Goal: Task Accomplishment & Management: Manage account settings

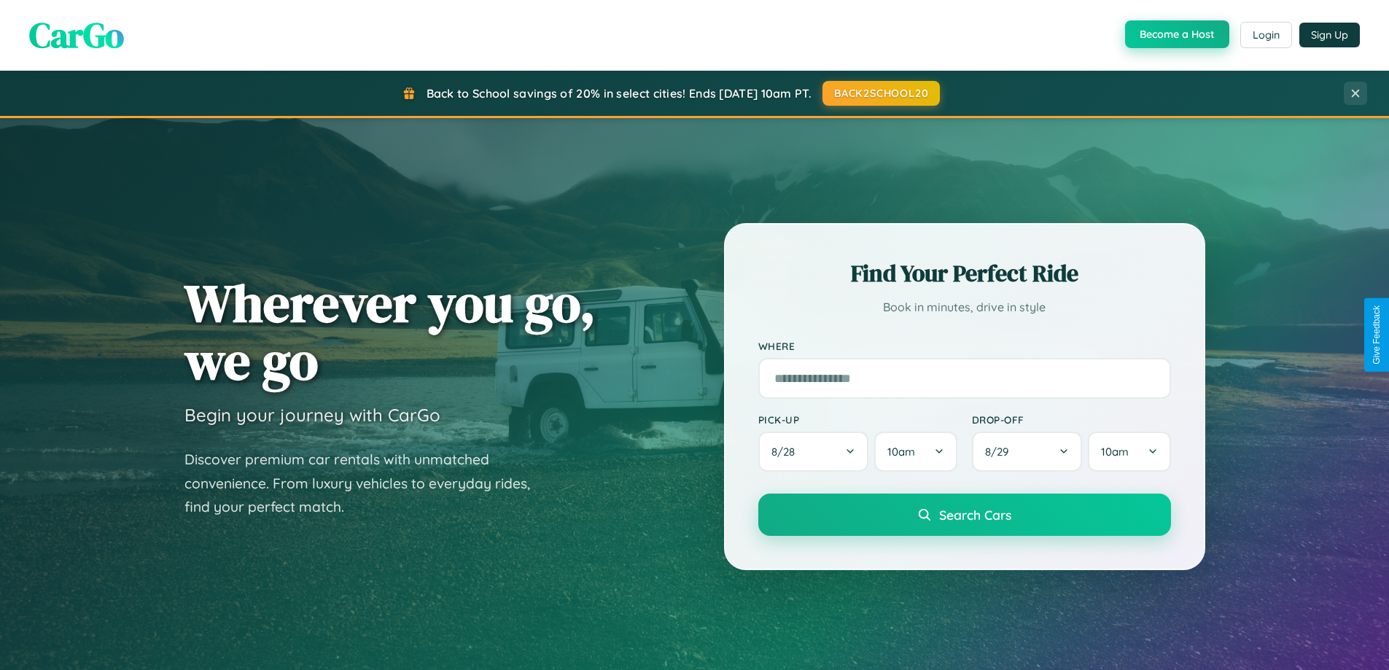
click at [1175, 34] on button "Become a Host" at bounding box center [1177, 34] width 104 height 28
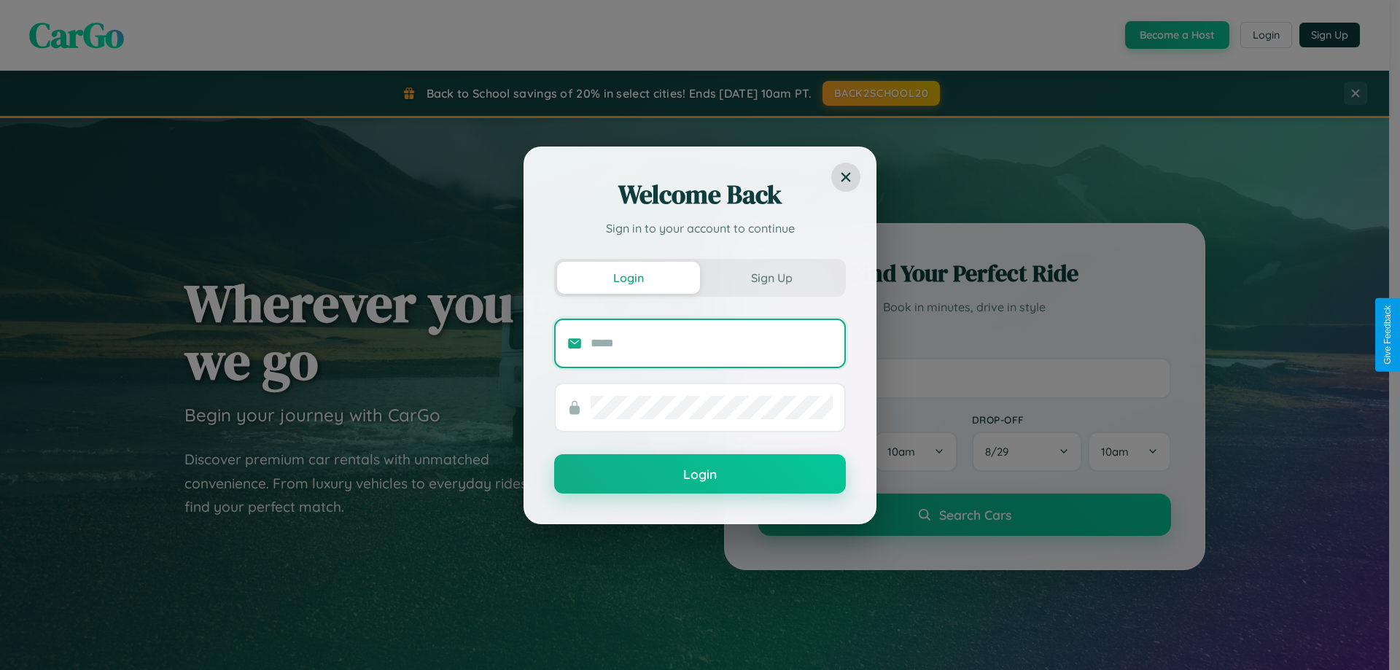
click at [712, 343] on input "text" at bounding box center [712, 343] width 242 height 23
type input "**********"
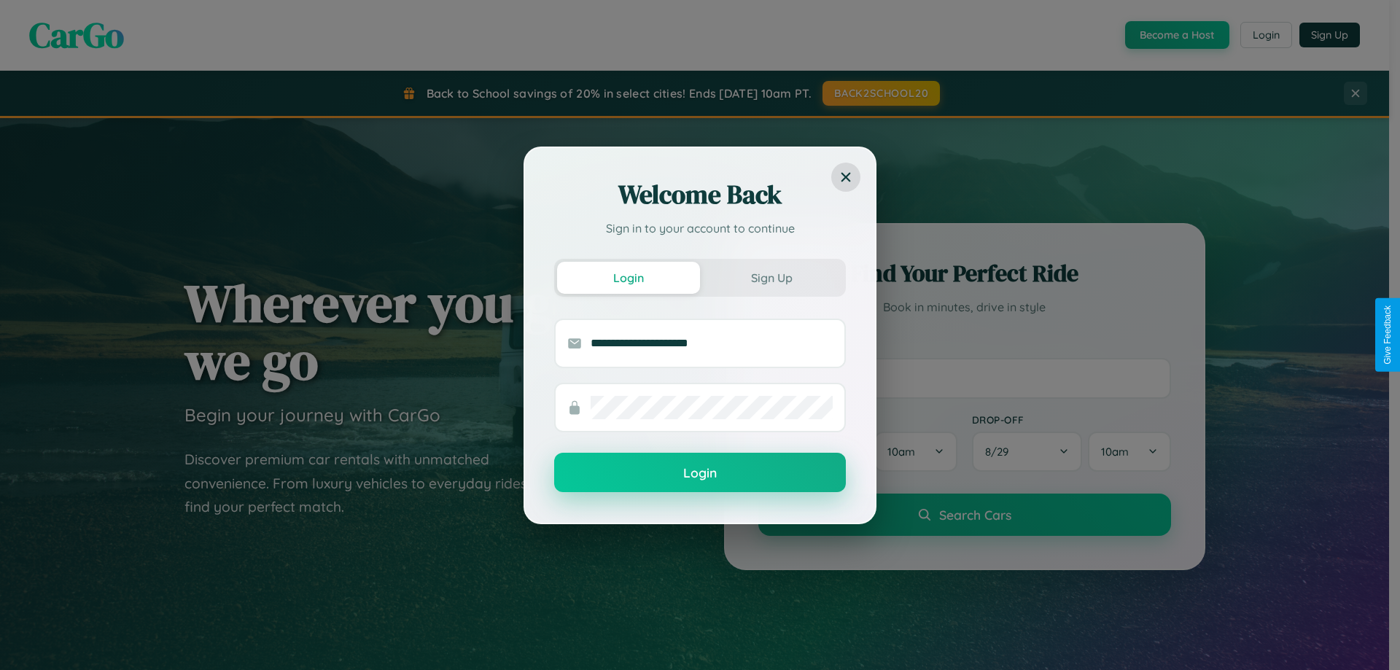
click at [700, 473] on button "Login" at bounding box center [700, 472] width 292 height 39
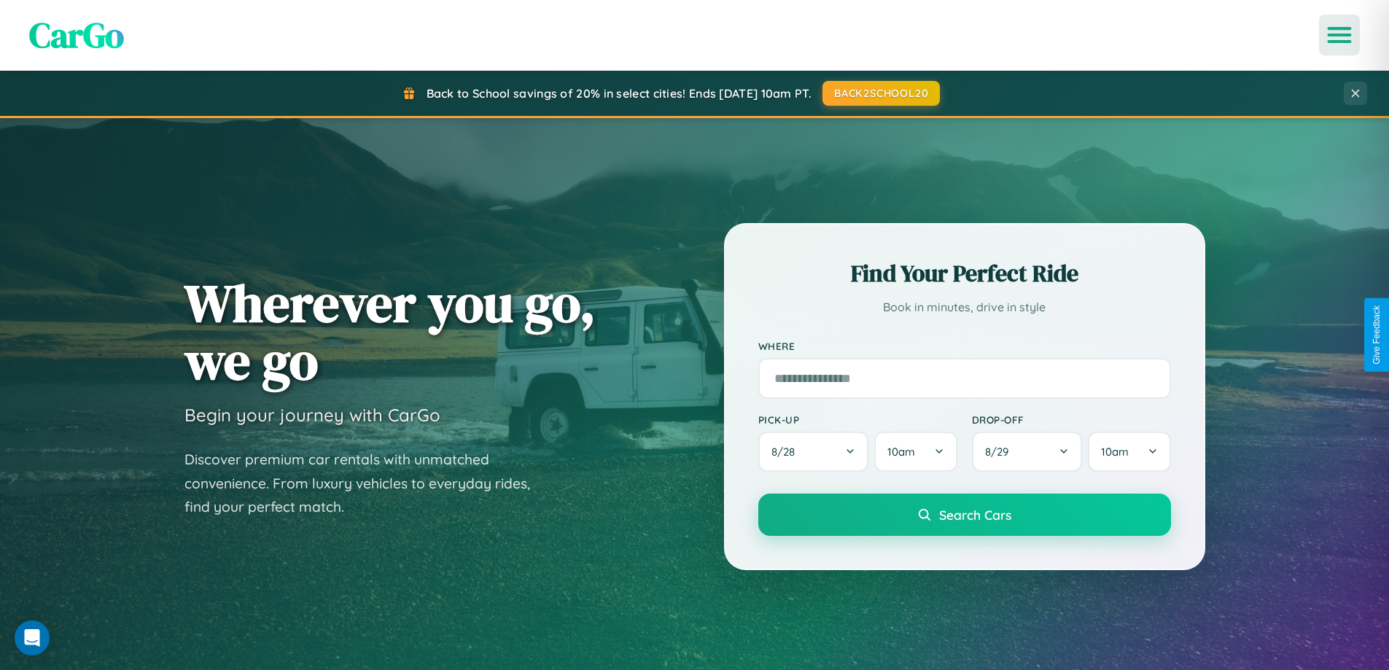
click at [1339, 35] on icon "Open menu" at bounding box center [1339, 34] width 21 height 13
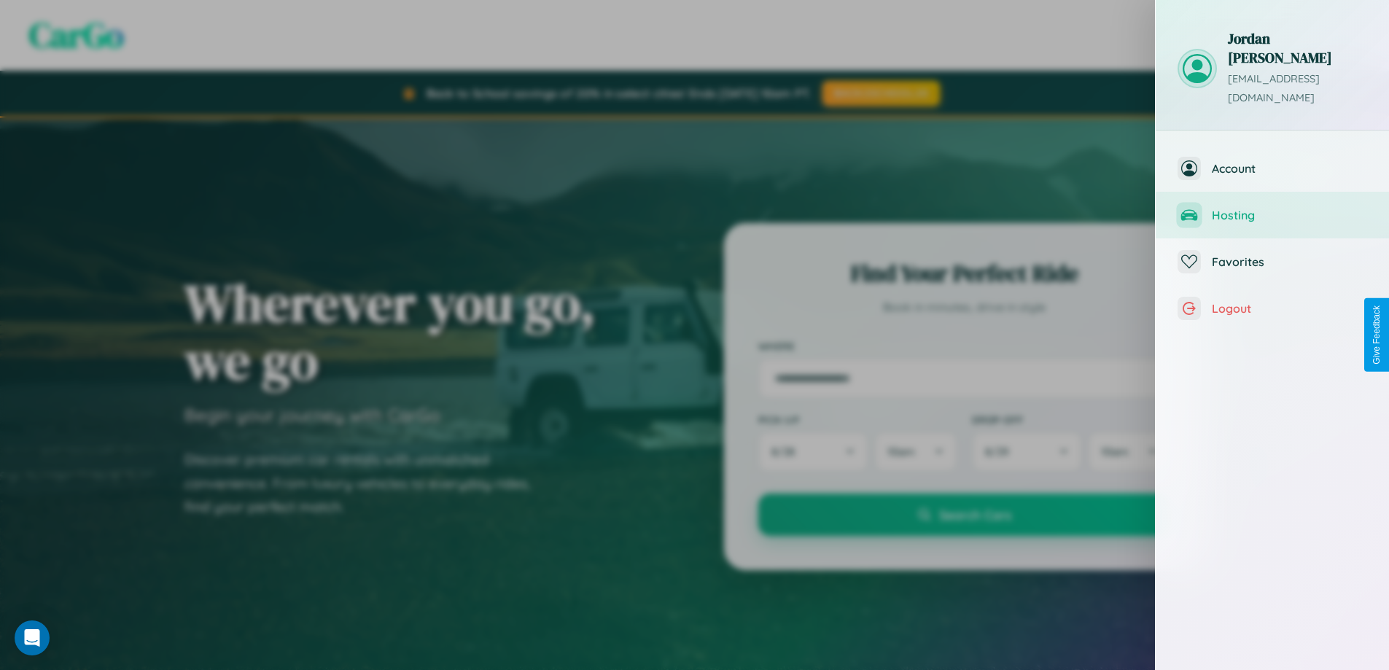
click at [1272, 208] on span "Hosting" at bounding box center [1289, 215] width 155 height 15
